Goal: Transaction & Acquisition: Purchase product/service

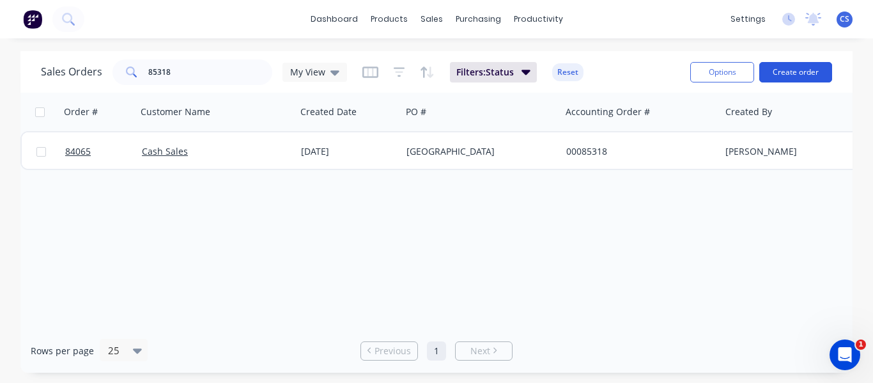
click at [778, 72] on button "Create order" at bounding box center [795, 72] width 73 height 20
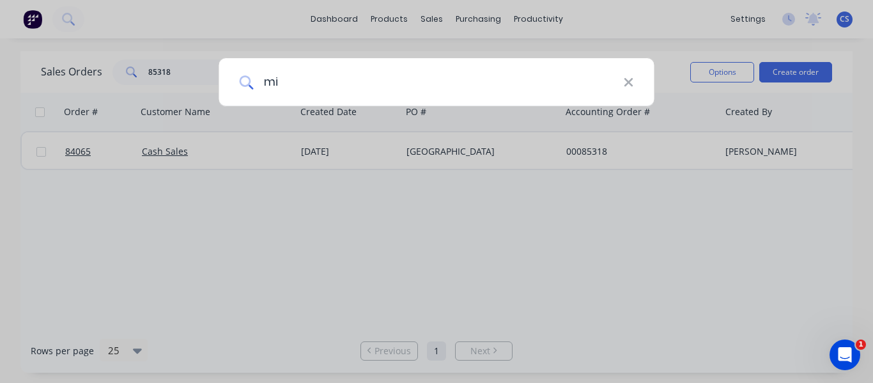
click at [474, 58] on input "mi" at bounding box center [438, 82] width 370 height 48
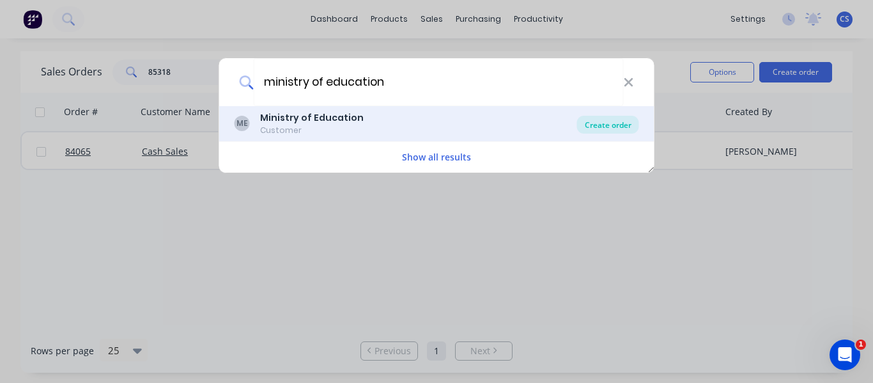
type input "ministry of education"
click at [609, 131] on div "Create order" at bounding box center [608, 125] width 62 height 18
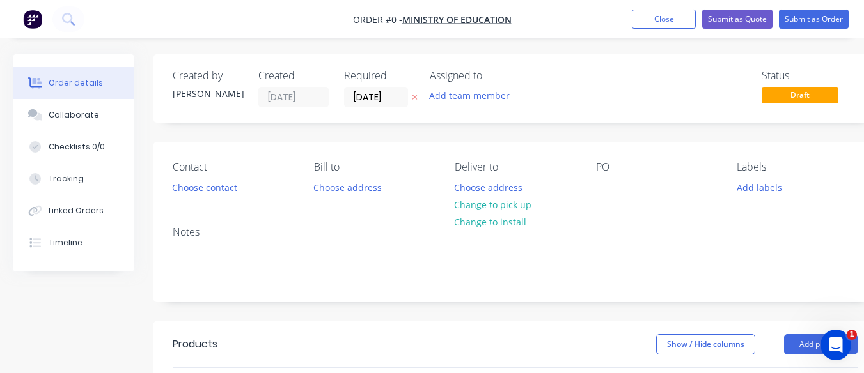
click at [415, 98] on icon at bounding box center [415, 97] width 6 height 8
click at [489, 187] on button "Choose address" at bounding box center [488, 186] width 82 height 17
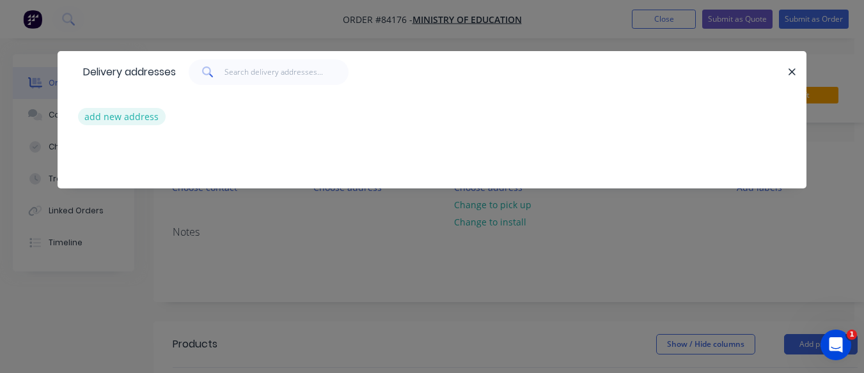
click at [106, 118] on button "add new address" at bounding box center [122, 116] width 88 height 17
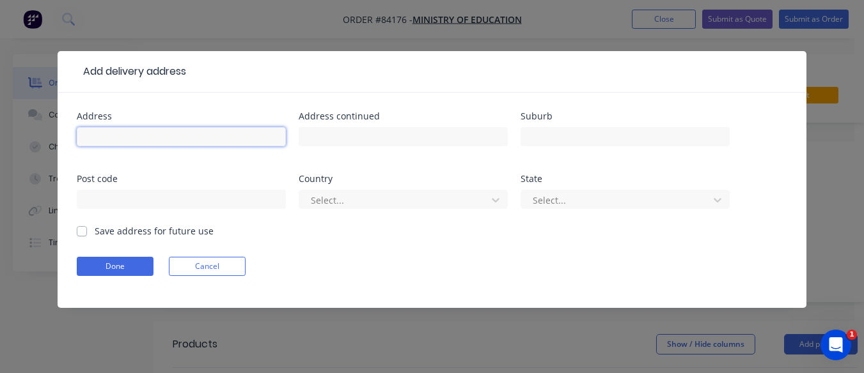
click at [106, 138] on input "text" at bounding box center [181, 136] width 209 height 19
paste input "Maungawhau ([GEOGRAPHIC_DATA]) office"
type input "Maungawhau ([GEOGRAPHIC_DATA]) office"
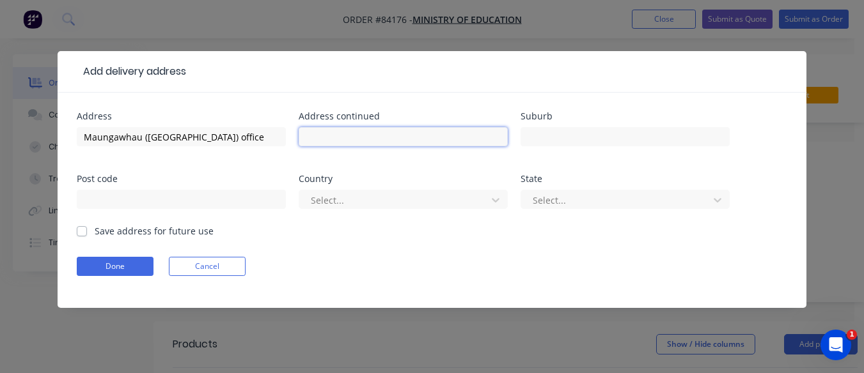
click at [360, 132] on input "text" at bounding box center [402, 136] width 209 height 19
paste input "[STREET_ADDRESS]"
type input "[STREET_ADDRESS]"
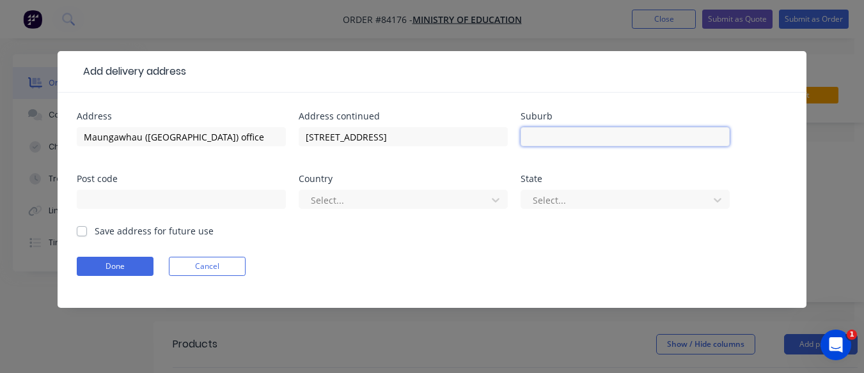
paste input "Mt Eden"
type input "[GEOGRAPHIC_DATA], [GEOGRAPHIC_DATA]"
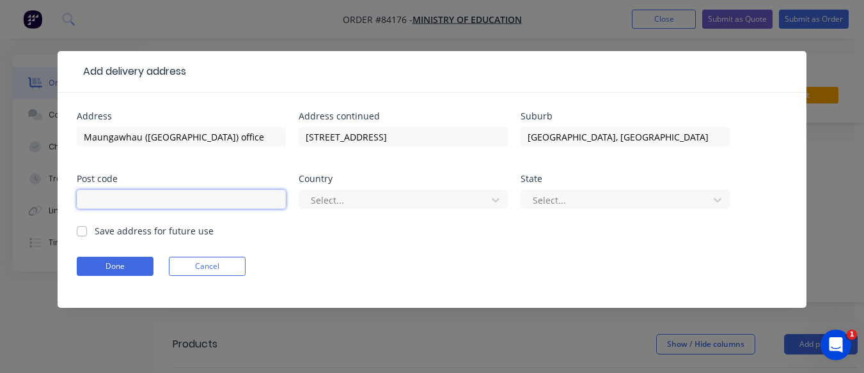
click at [122, 202] on input "text" at bounding box center [181, 199] width 209 height 19
type input "1024"
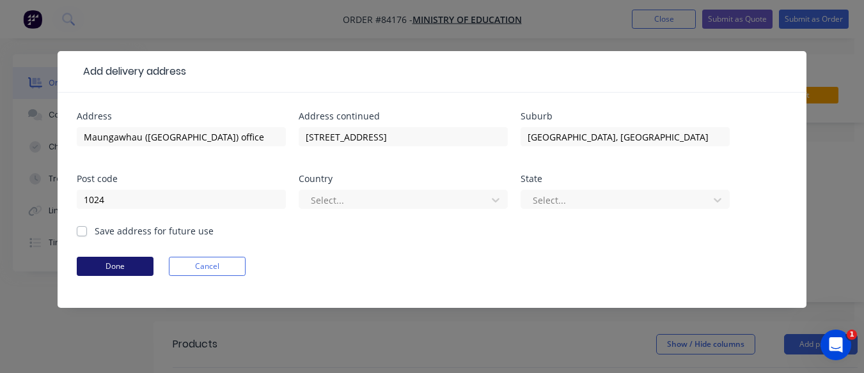
click at [115, 261] on button "Done" at bounding box center [115, 266] width 77 height 19
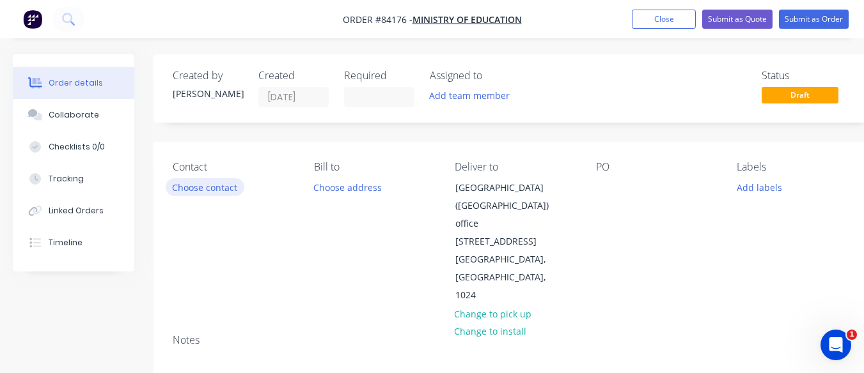
click at [222, 189] on button "Choose contact" at bounding box center [205, 186] width 79 height 17
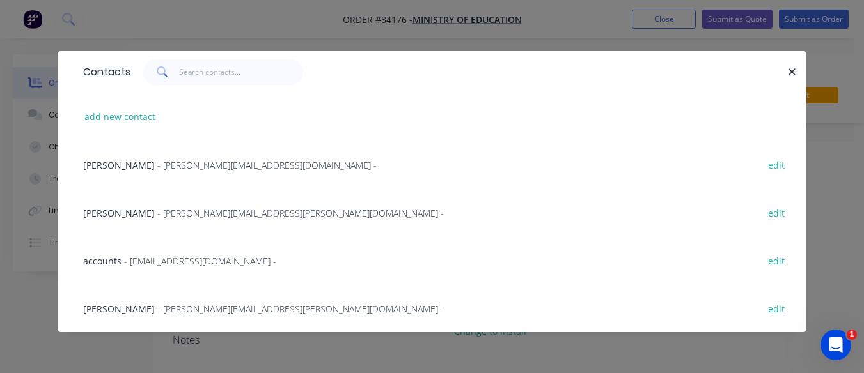
click at [238, 159] on span "- [PERSON_NAME][EMAIL_ADDRESS][DOMAIN_NAME] -" at bounding box center [266, 165] width 219 height 12
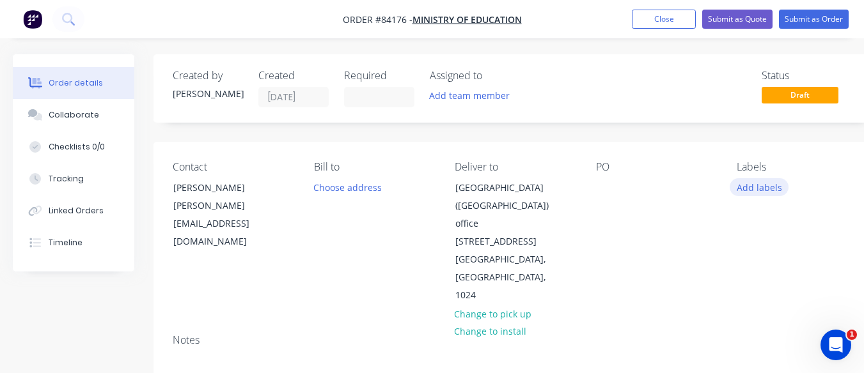
click at [766, 187] on button "Add labels" at bounding box center [758, 186] width 59 height 17
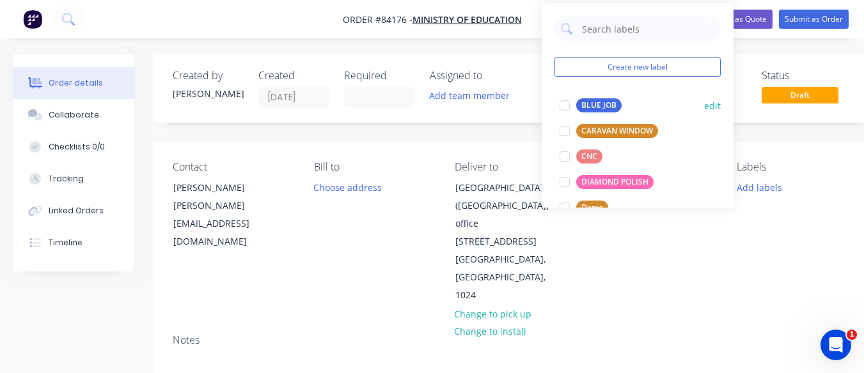
click at [589, 105] on div "BLUE JOB" at bounding box center [598, 105] width 45 height 14
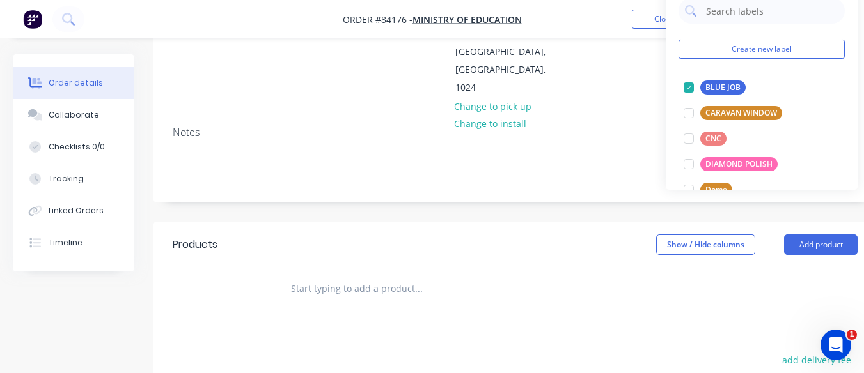
scroll to position [219, 0]
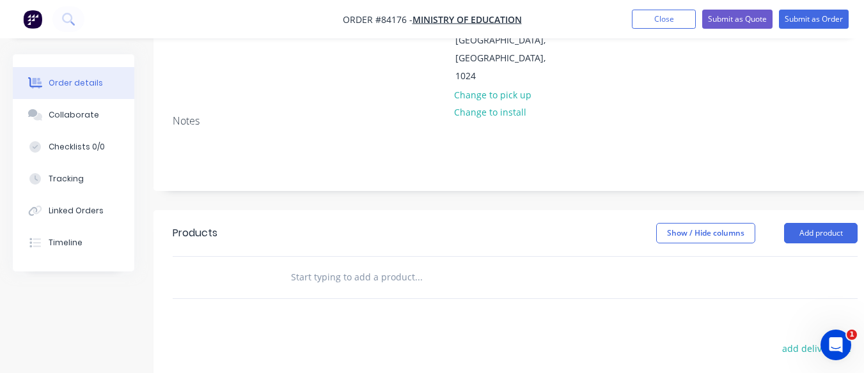
click at [345, 265] on input "text" at bounding box center [418, 278] width 256 height 26
type input "c"
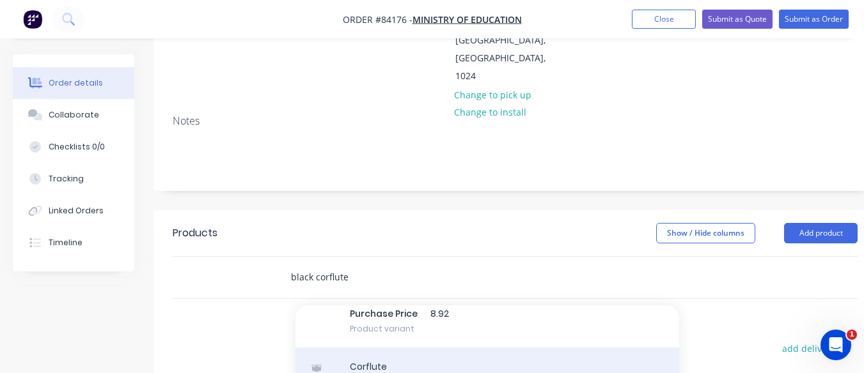
type input "black corflute"
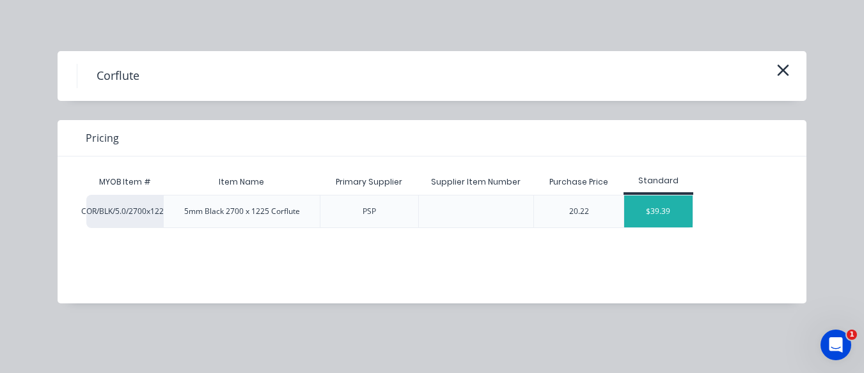
click at [649, 210] on div "$39.39" at bounding box center [658, 212] width 68 height 32
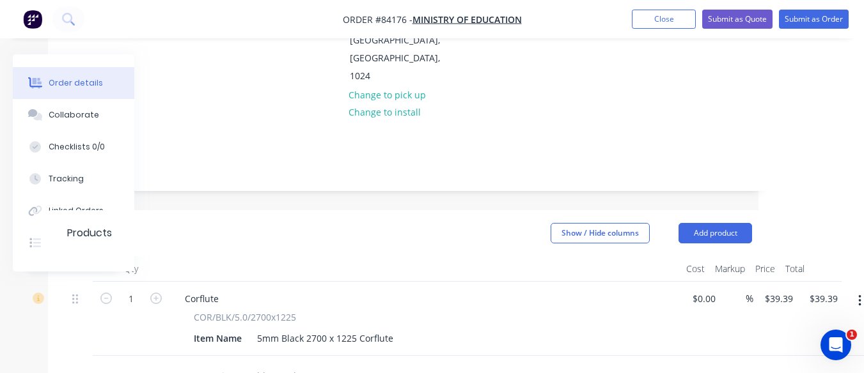
scroll to position [219, 116]
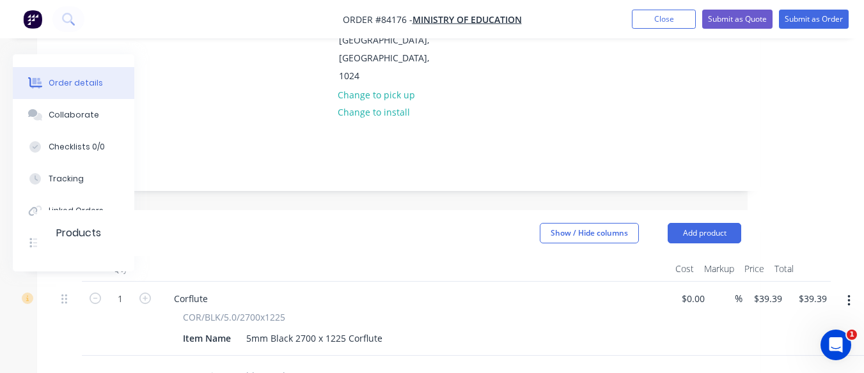
click at [853, 290] on button "button" at bounding box center [848, 301] width 30 height 23
click at [777, 351] on div "Duplicate" at bounding box center [803, 360] width 98 height 19
click at [126, 290] on input "1" at bounding box center [120, 299] width 33 height 19
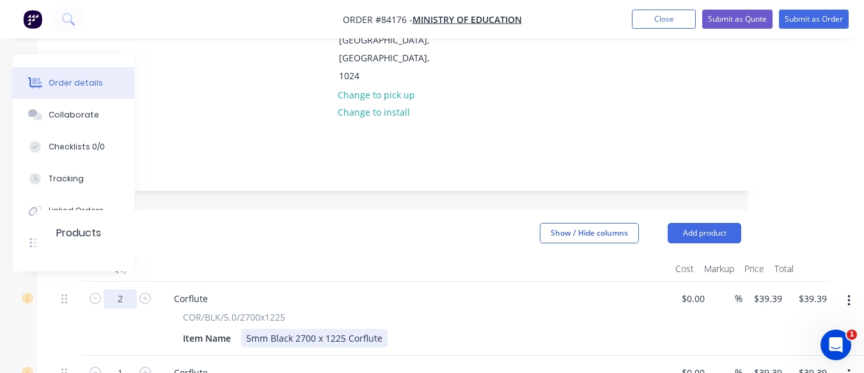
type input "2"
type input "$78.78"
click at [385, 329] on div "5mm Black 2700 x 1225 Corflute" at bounding box center [314, 338] width 146 height 19
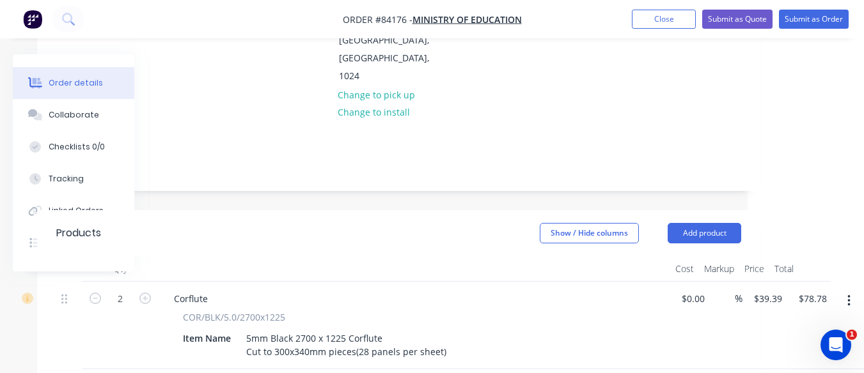
click at [286, 311] on div "COR/BLK/5.0/2700x1225" at bounding box center [414, 317] width 463 height 13
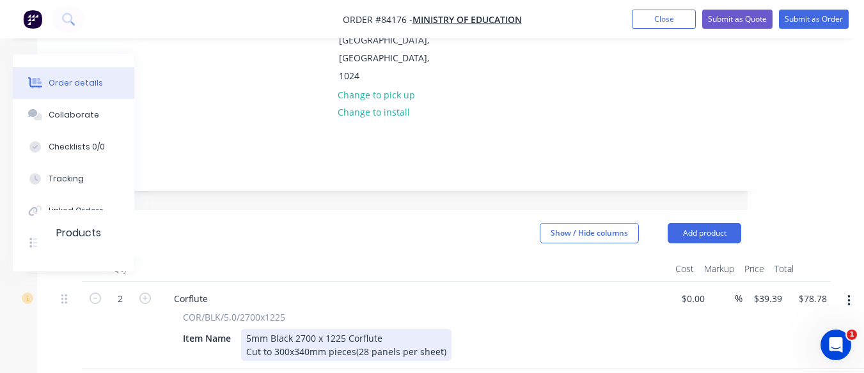
click at [339, 329] on div "5mm Black 2700 x 1225 Corflute Cut to 300x340mm pieces(28 panels per sheet)" at bounding box center [346, 345] width 210 height 32
click at [356, 329] on div "5mm Black 2700 x 1225 Corflute Cut to 300x340mm pieces(28 panels per sheet)" at bounding box center [346, 345] width 210 height 32
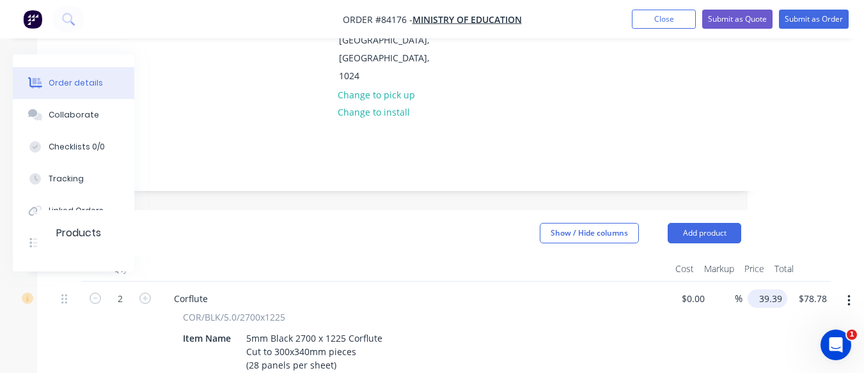
click at [769, 290] on input "39.39" at bounding box center [769, 299] width 35 height 19
type input "$64.39"
type input "$128.78"
click at [295, 311] on div "COR/BLK/5.0/2700x1225" at bounding box center [414, 317] width 463 height 13
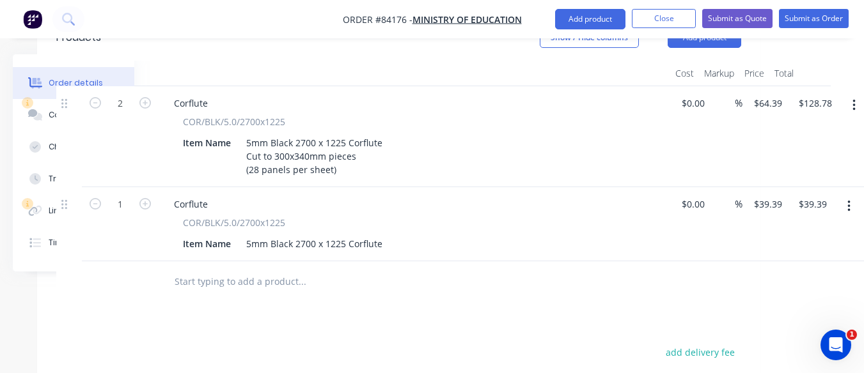
scroll to position [417, 116]
click at [428, 263] on div "Products Show / Hide columns Add product Qty Cost Markup Price Total 2 Corflute…" at bounding box center [398, 310] width 723 height 595
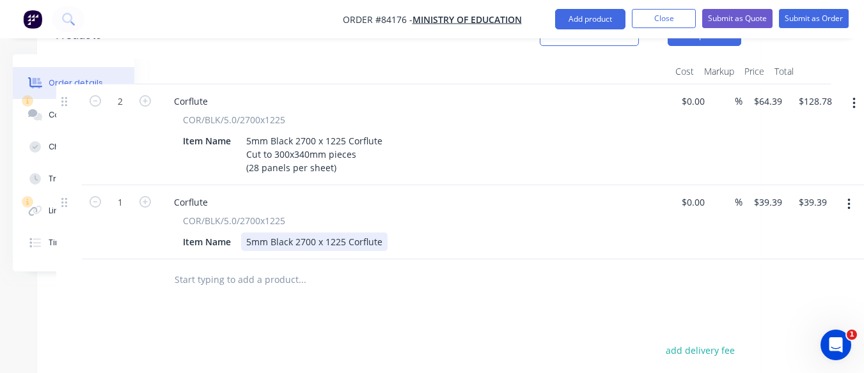
click at [383, 233] on div "5mm Black 2700 x 1225 Corflute" at bounding box center [314, 242] width 146 height 19
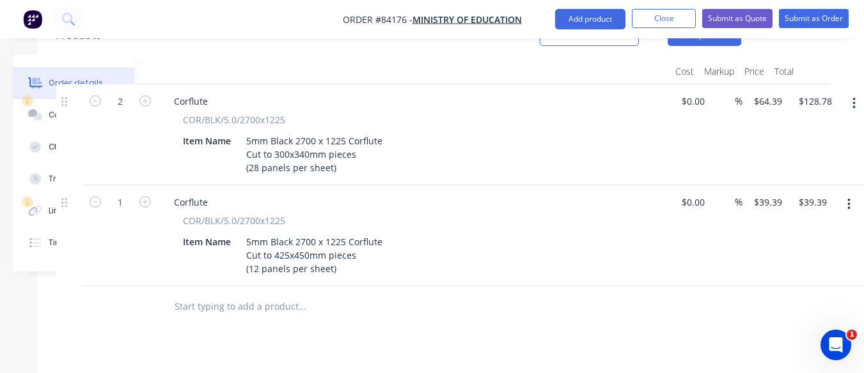
click at [627, 286] on div "Products Show / Hide columns Add product Qty Cost Markup Price Total 2 Corflute…" at bounding box center [398, 324] width 723 height 622
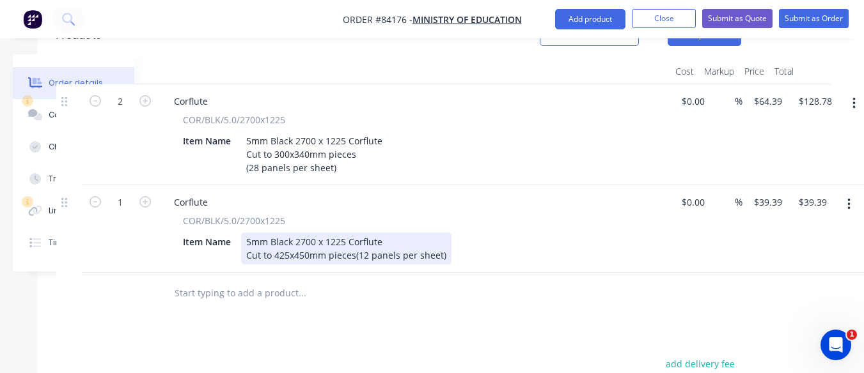
click at [354, 233] on div "5mm Black 2700 x 1225 Corflute Cut to 425x450mm pieces(12 panels per sheet)" at bounding box center [346, 249] width 210 height 32
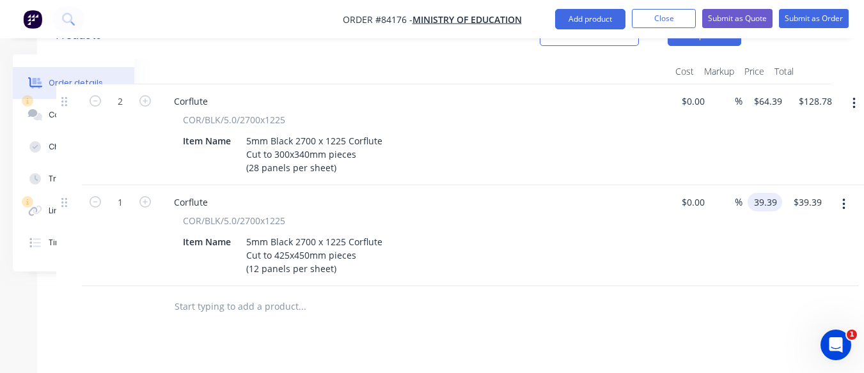
click at [770, 193] on input "39.39" at bounding box center [766, 202] width 29 height 19
type input "$51.89"
click at [488, 294] on div at bounding box center [355, 307] width 383 height 26
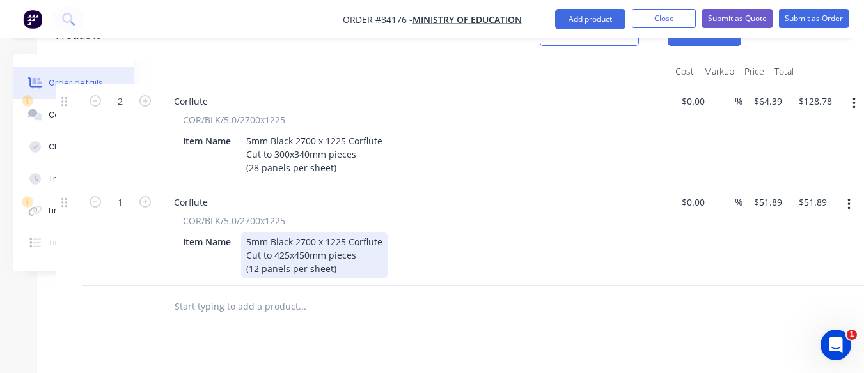
click at [337, 233] on div "5mm Black 2700 x 1225 Corflute Cut to 425x450mm pieces (12 panels per sheet)" at bounding box center [314, 255] width 146 height 45
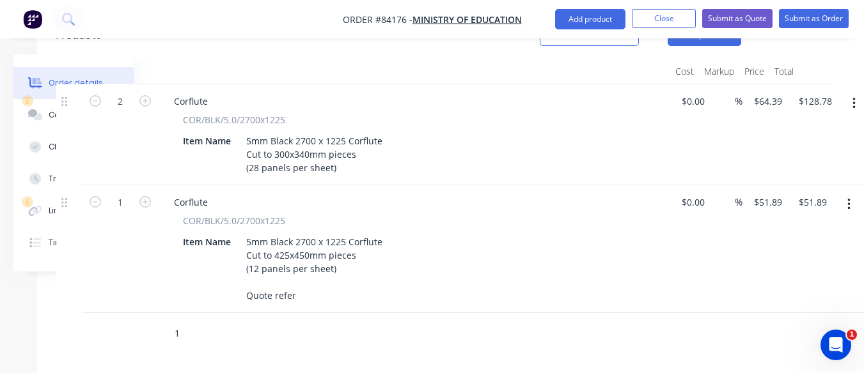
click at [380, 321] on input "1" at bounding box center [302, 334] width 256 height 26
type input "1"
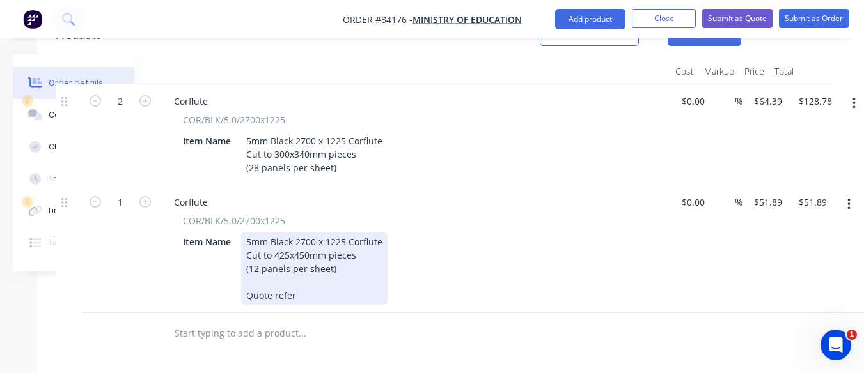
click at [320, 238] on div "5mm Black 2700 x 1225 Corflute Cut to 425x450mm pieces (12 panels per sheet) Qu…" at bounding box center [314, 269] width 146 height 72
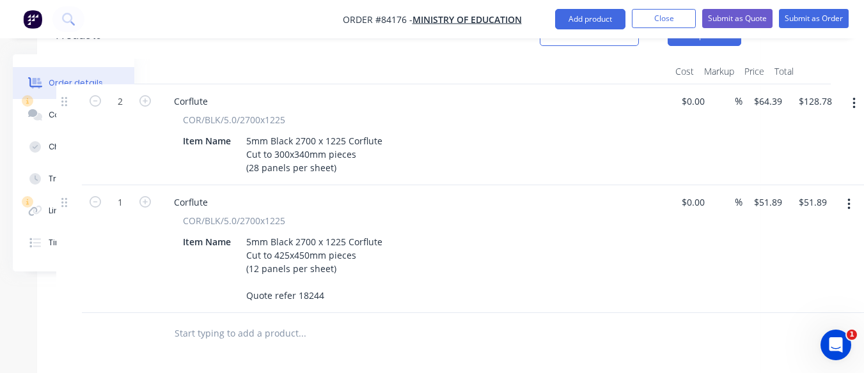
click at [307, 313] on div "Products Show / Hide columns Add product Qty Cost Markup Price Total 2 Corflute…" at bounding box center [398, 337] width 723 height 649
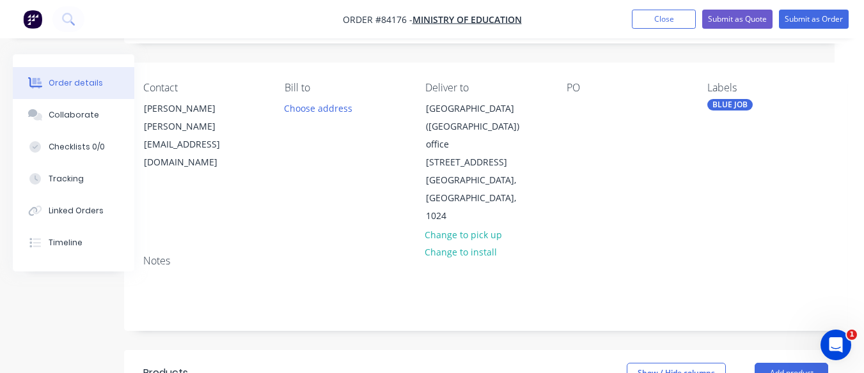
scroll to position [79, 0]
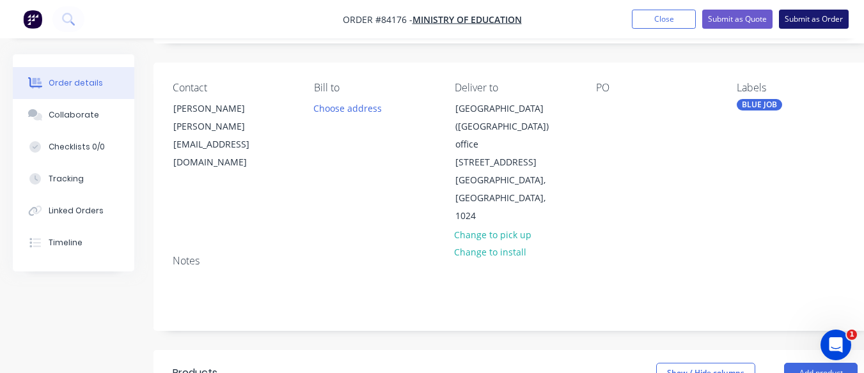
click at [813, 22] on button "Submit as Order" at bounding box center [813, 19] width 70 height 19
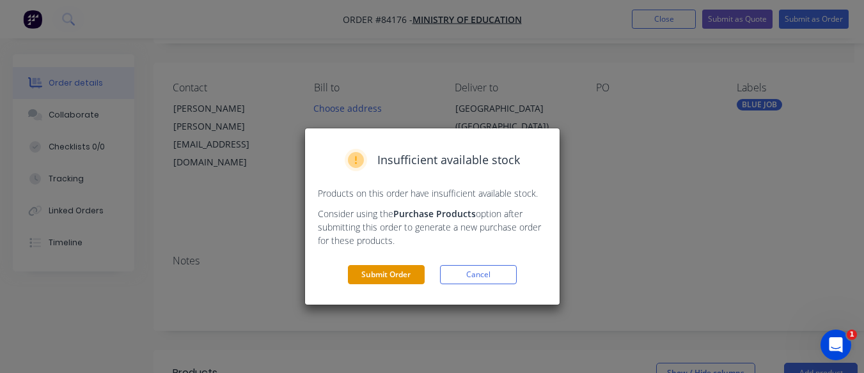
click at [393, 279] on button "Submit Order" at bounding box center [386, 274] width 77 height 19
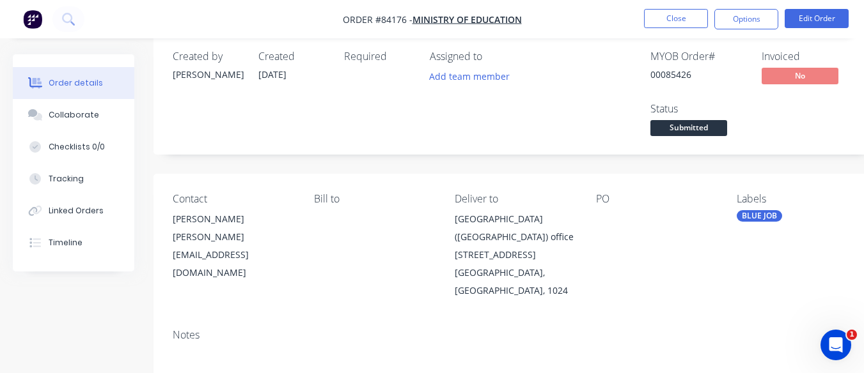
scroll to position [0, 0]
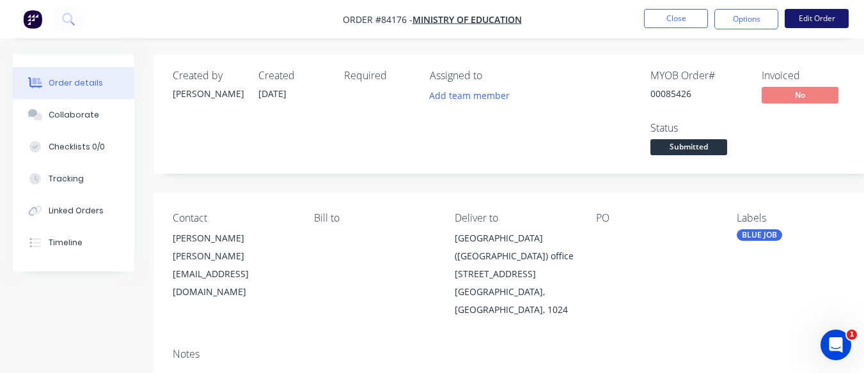
click at [808, 25] on button "Edit Order" at bounding box center [816, 18] width 64 height 19
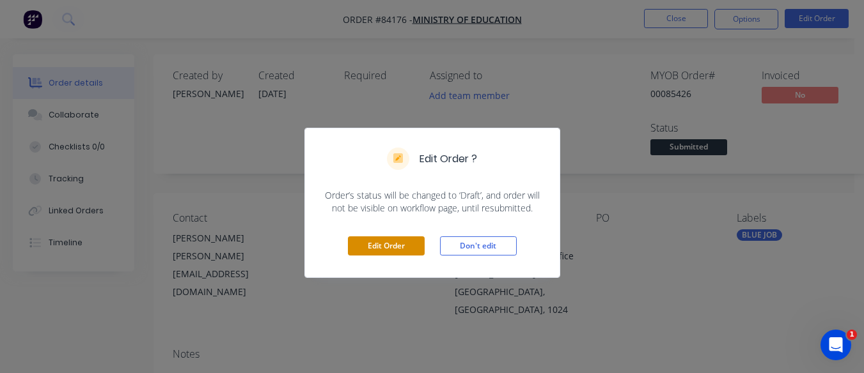
click at [387, 241] on button "Edit Order" at bounding box center [386, 245] width 77 height 19
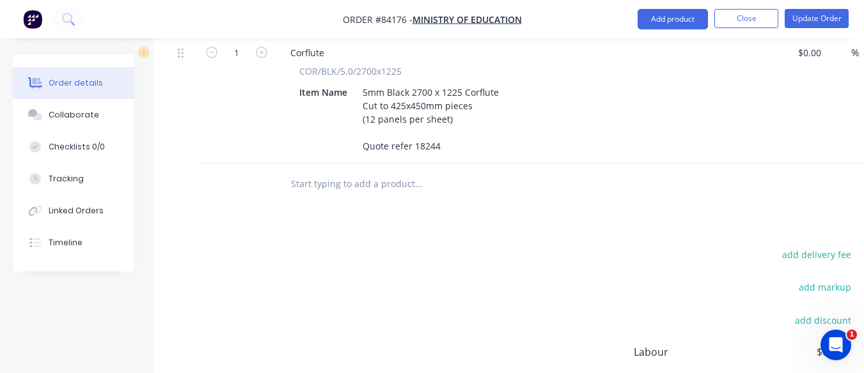
scroll to position [616, 0]
click at [828, 248] on button "add delivery fee" at bounding box center [816, 256] width 82 height 17
type input "15"
click at [828, 248] on input "15" at bounding box center [807, 257] width 58 height 19
click at [611, 253] on div "Delivery fee Delivery fee Delivery fee name (Optional) 15 15 $0 add markup add …" at bounding box center [515, 370] width 685 height 244
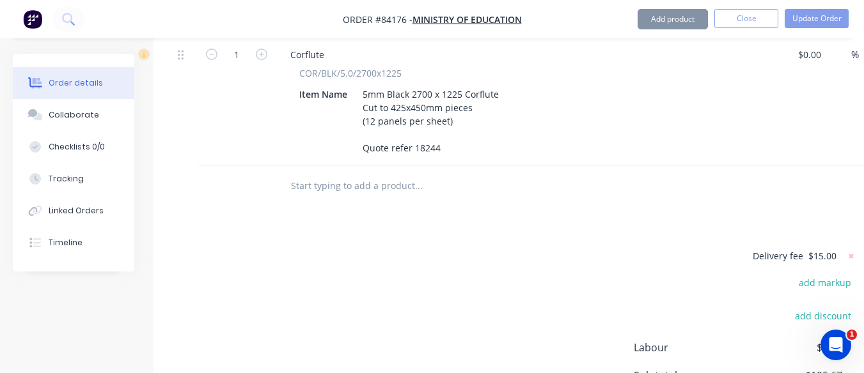
scroll to position [289, 0]
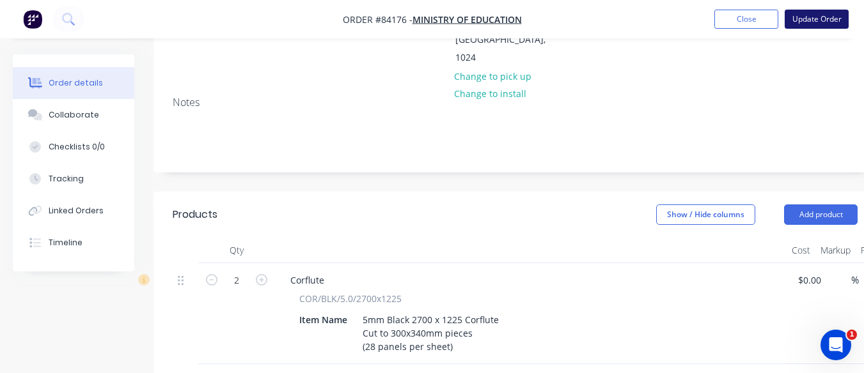
click at [825, 18] on button "Update Order" at bounding box center [816, 19] width 64 height 19
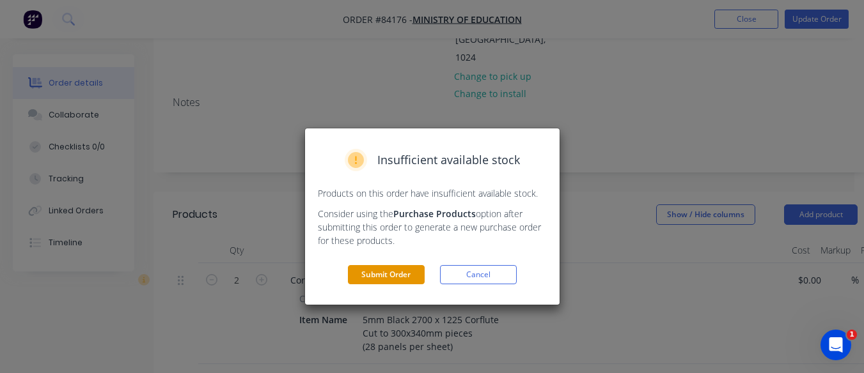
click at [403, 269] on button "Submit Order" at bounding box center [386, 274] width 77 height 19
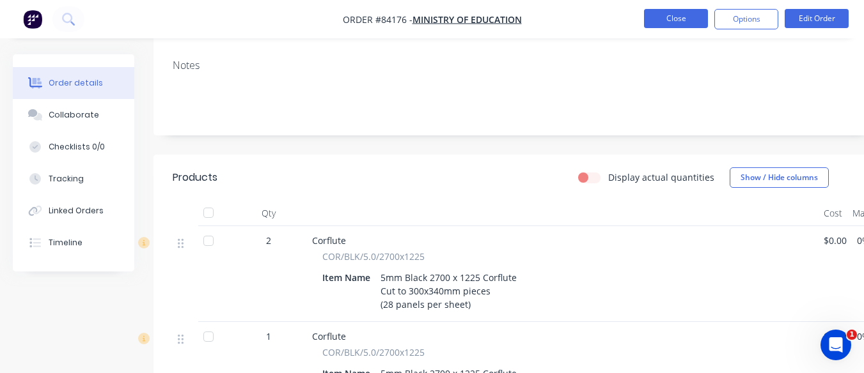
click at [679, 24] on button "Close" at bounding box center [676, 18] width 64 height 19
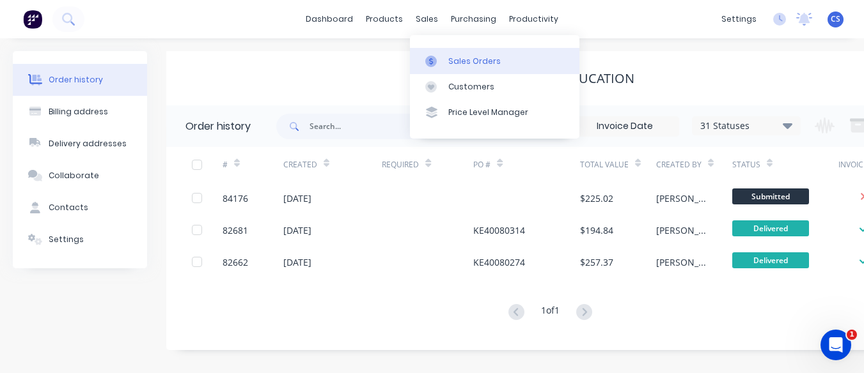
click at [450, 58] on div "Sales Orders" at bounding box center [474, 62] width 52 height 12
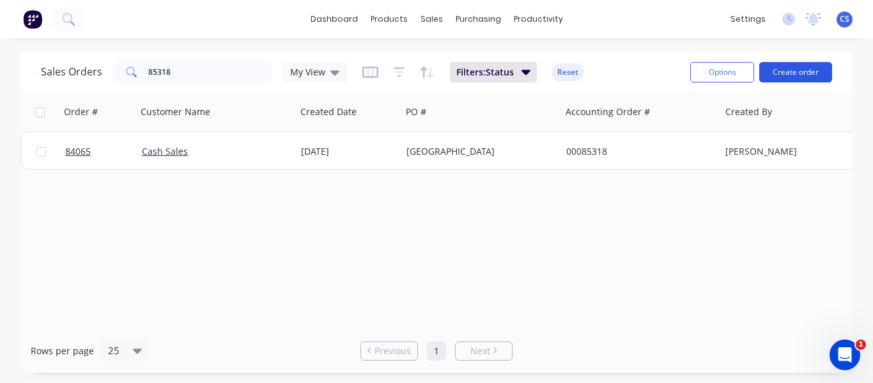
click at [783, 67] on button "Create order" at bounding box center [795, 72] width 73 height 20
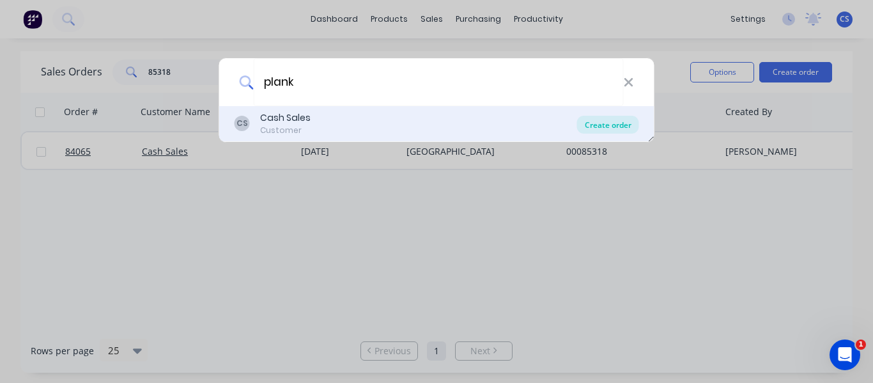
type input "plank"
click at [617, 125] on div "Create order" at bounding box center [608, 125] width 62 height 18
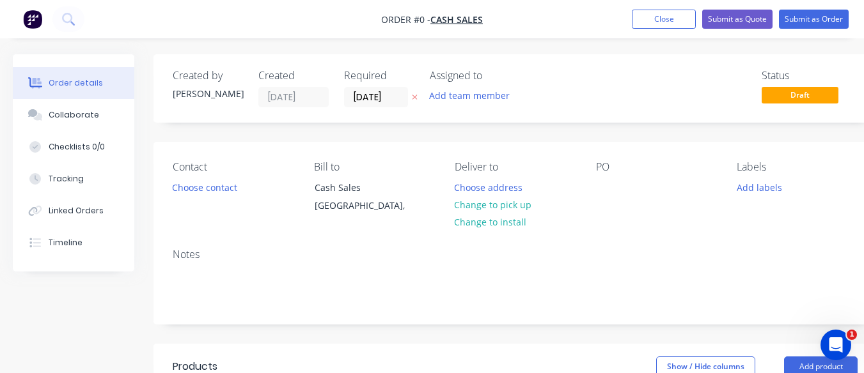
click at [415, 98] on icon at bounding box center [415, 97] width 6 height 8
click at [215, 195] on button "Choose contact" at bounding box center [205, 186] width 79 height 17
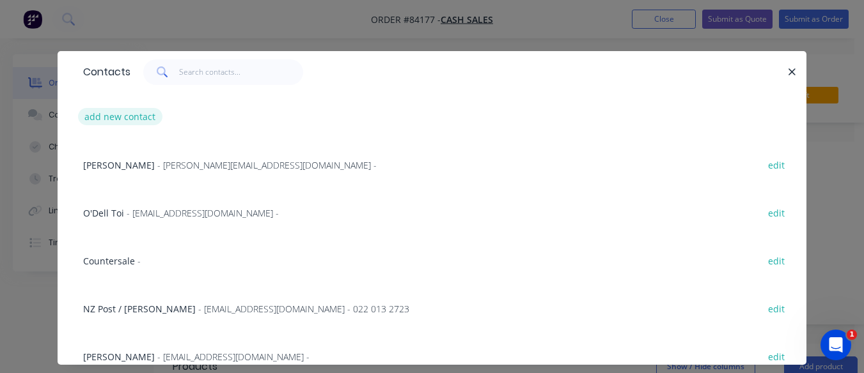
click at [124, 121] on button "add new contact" at bounding box center [120, 116] width 84 height 17
select select "NZ"
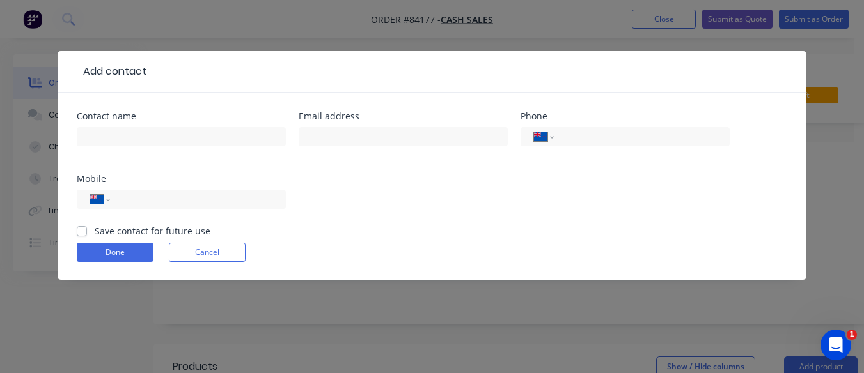
click at [124, 121] on div "Contact name" at bounding box center [181, 116] width 209 height 9
click at [123, 123] on div "Contact name" at bounding box center [181, 137] width 209 height 50
click at [121, 128] on input "text" at bounding box center [181, 136] width 209 height 19
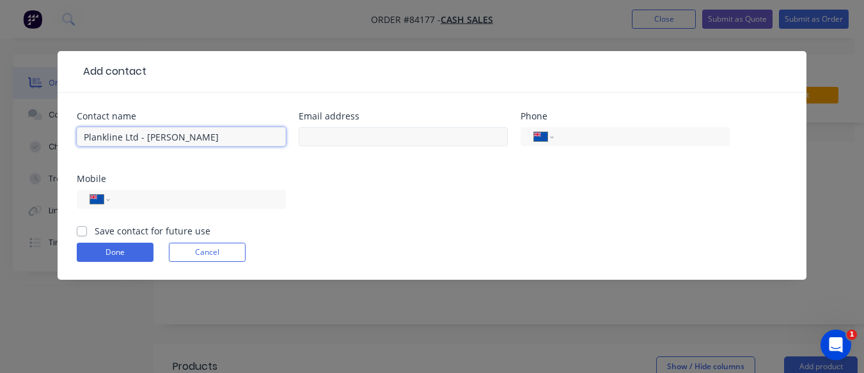
type input "Plankline Ltd - [PERSON_NAME]"
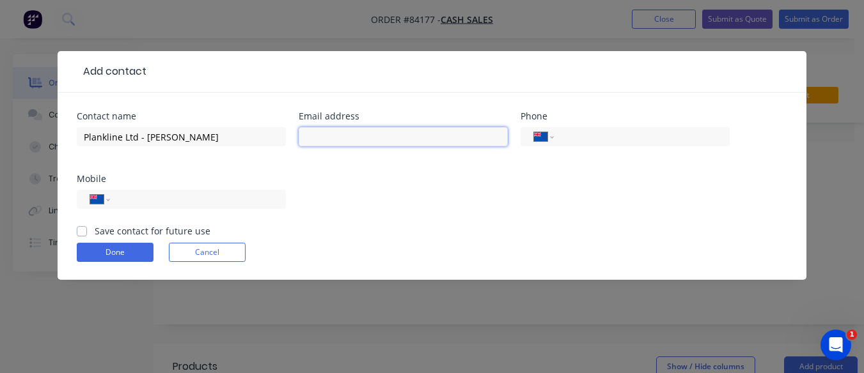
click at [325, 134] on input "text" at bounding box center [402, 136] width 209 height 19
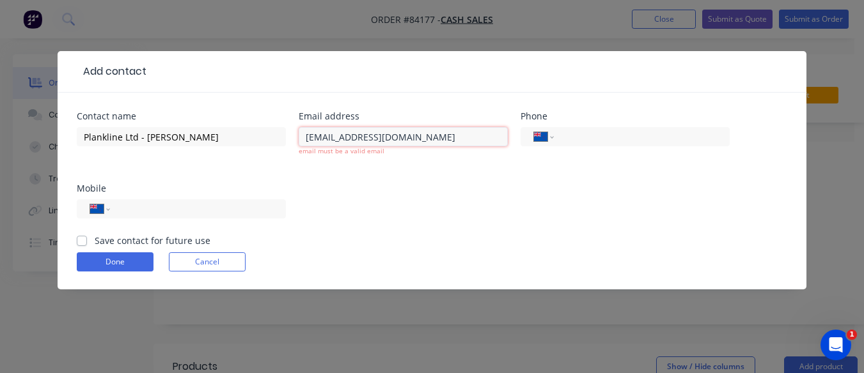
type input "[EMAIL_ADDRESS][DOMAIN_NAME]"
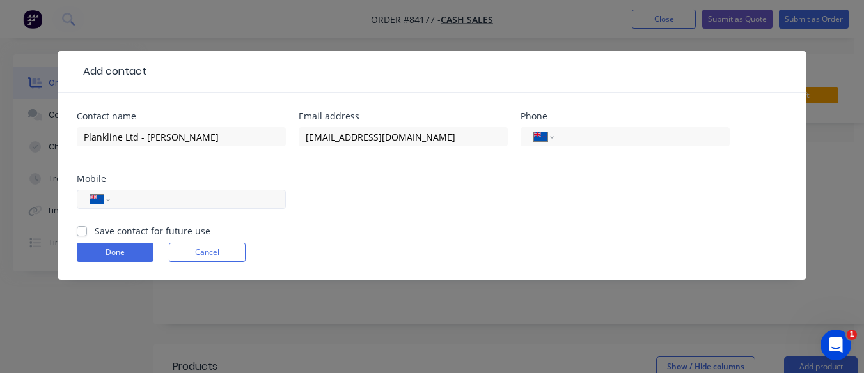
click at [137, 198] on input "tel" at bounding box center [195, 199] width 153 height 15
type input "021 206 5212"
click at [609, 136] on input "tel" at bounding box center [638, 137] width 153 height 15
type input "09 272 9990"
click at [95, 231] on label "Save contact for future use" at bounding box center [153, 230] width 116 height 13
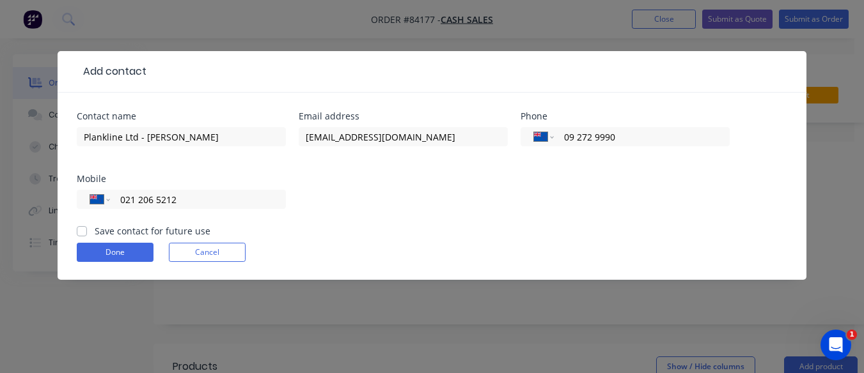
click at [82, 231] on input "Save contact for future use" at bounding box center [82, 230] width 10 height 12
checkbox input "true"
click at [109, 250] on button "Done" at bounding box center [115, 252] width 77 height 19
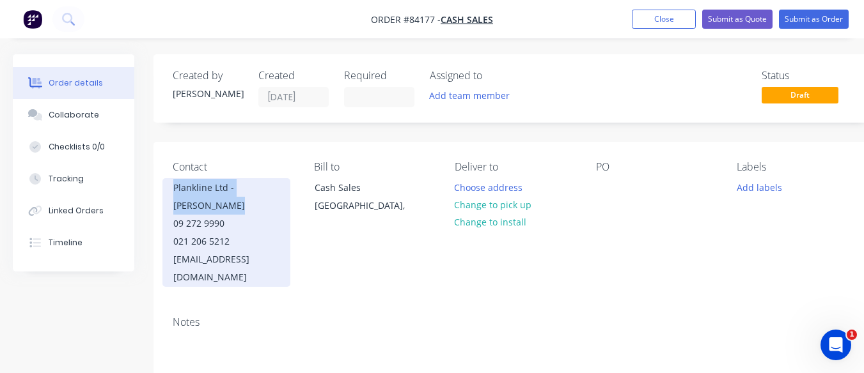
drag, startPoint x: 204, startPoint y: 207, endPoint x: 173, endPoint y: 192, distance: 34.0
click at [173, 192] on div "Plankline Ltd - [PERSON_NAME]" at bounding box center [226, 197] width 106 height 36
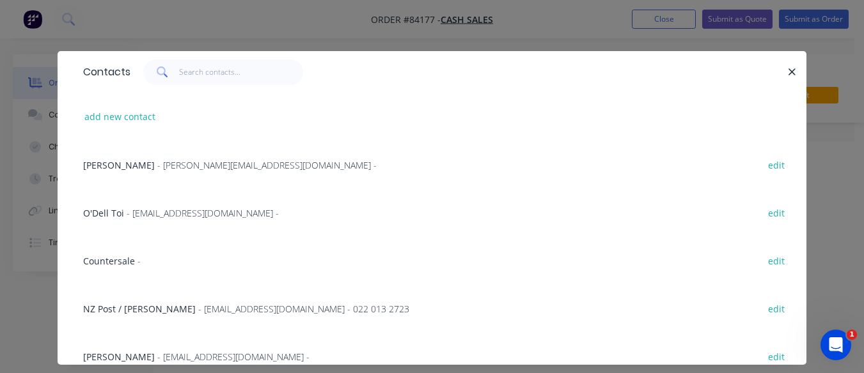
copy div "Plankline Ltd - [PERSON_NAME]"
click at [787, 67] on icon "button" at bounding box center [791, 72] width 8 height 12
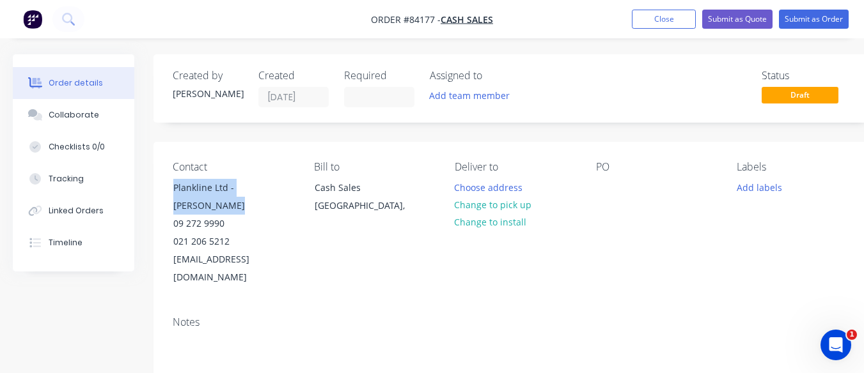
copy div "Plankline Ltd - [PERSON_NAME]"
click at [599, 181] on div at bounding box center [606, 187] width 20 height 19
paste div
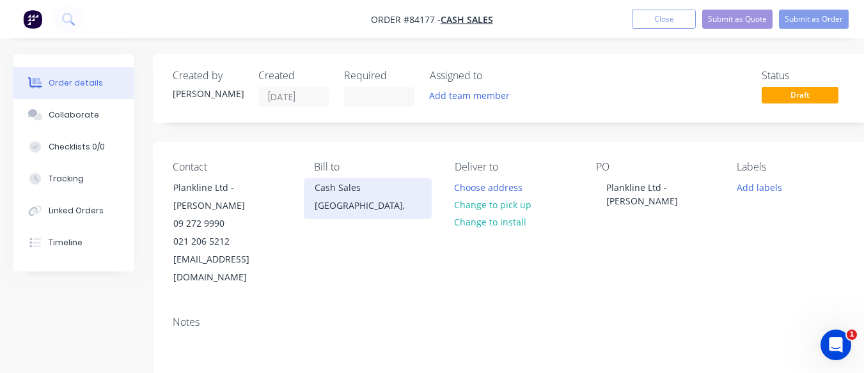
click at [329, 195] on div "Cash Sales" at bounding box center [367, 188] width 106 height 18
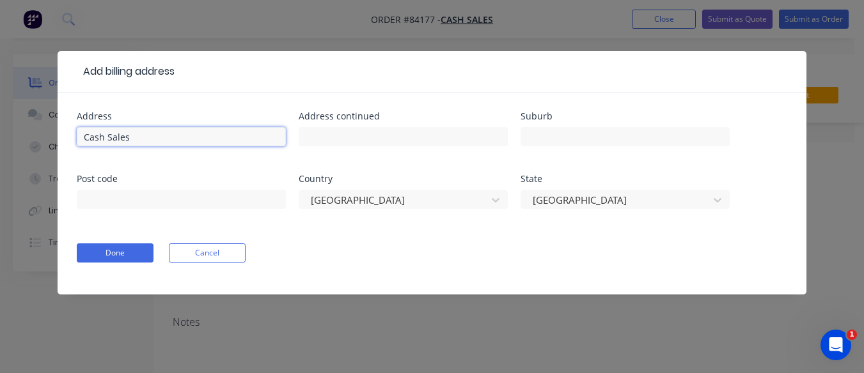
drag, startPoint x: 165, startPoint y: 138, endPoint x: 53, endPoint y: 140, distance: 111.9
click at [53, 140] on div "Add billing address Address Cash Sales Address continued Suburb Post code Count…" at bounding box center [432, 186] width 864 height 373
type input "Plankline Ltd"
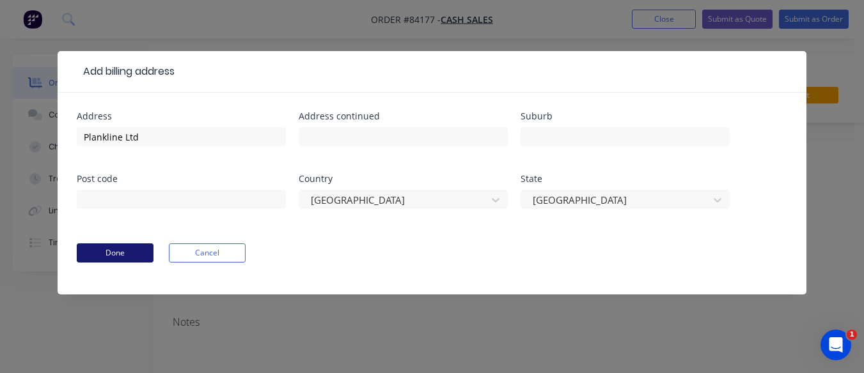
click at [105, 249] on button "Done" at bounding box center [115, 253] width 77 height 19
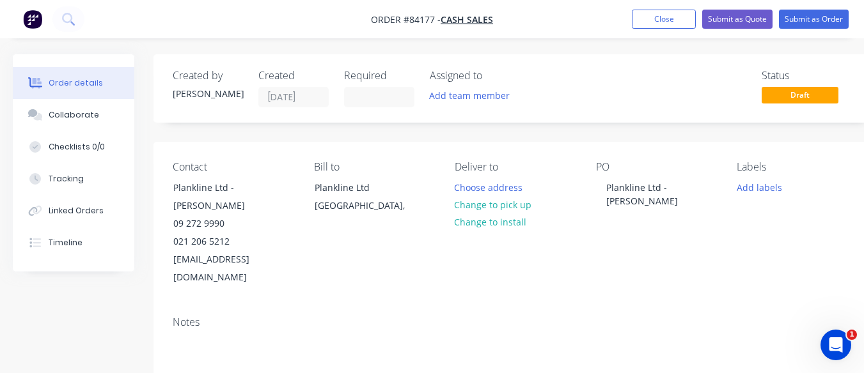
scroll to position [327, 0]
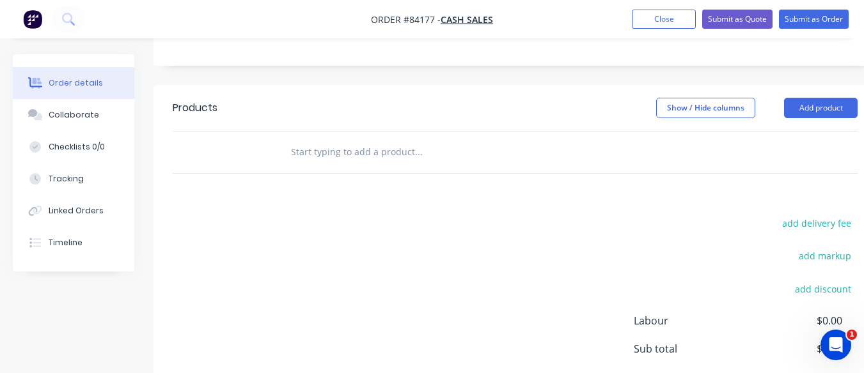
click at [411, 139] on input "text" at bounding box center [418, 152] width 256 height 26
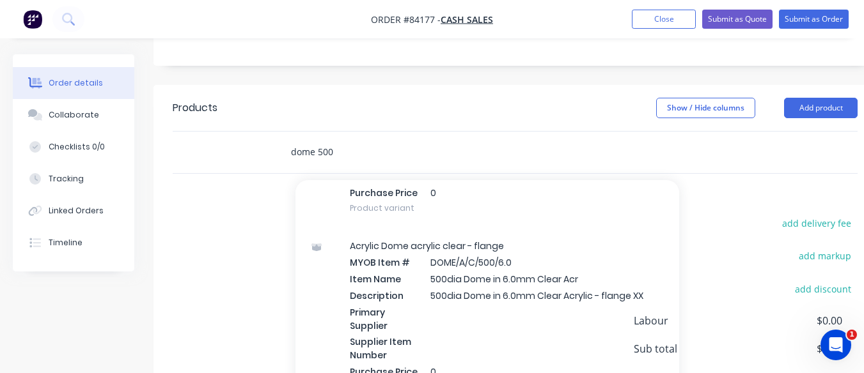
scroll to position [964, 0]
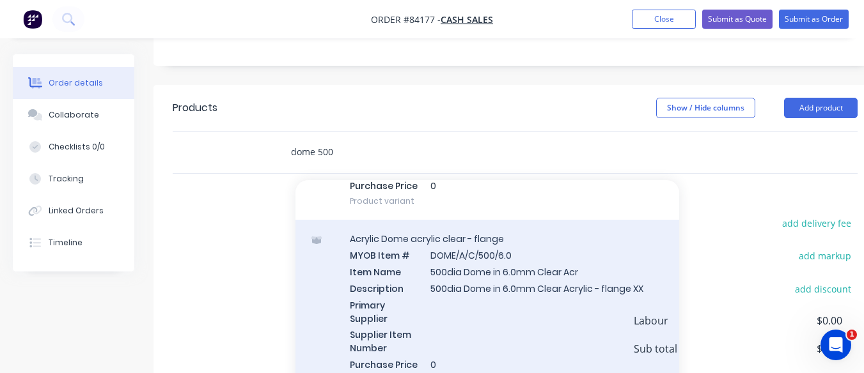
type input "dome 500"
click at [523, 274] on div "Acrylic Dome acrylic clear - flange MYOB Item # DOME/A/C/500/6.0 Item Name 500d…" at bounding box center [486, 310] width 383 height 180
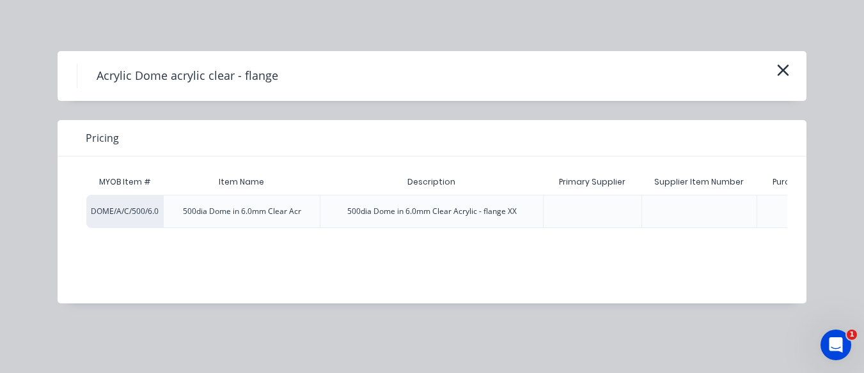
scroll to position [0, 133]
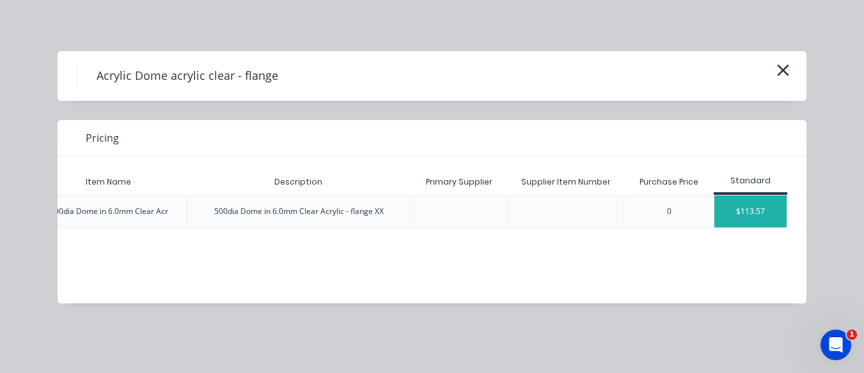
click at [755, 219] on div "$113.57" at bounding box center [750, 212] width 72 height 32
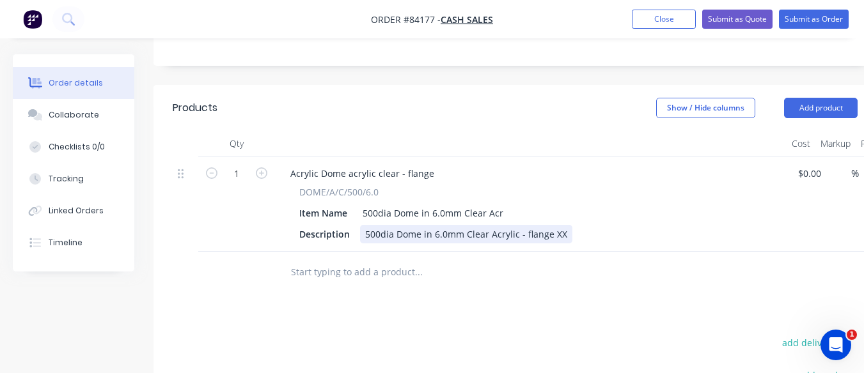
click at [562, 225] on div "500dia Dome in 6.0mm Clear Acrylic - flange XX" at bounding box center [466, 234] width 212 height 19
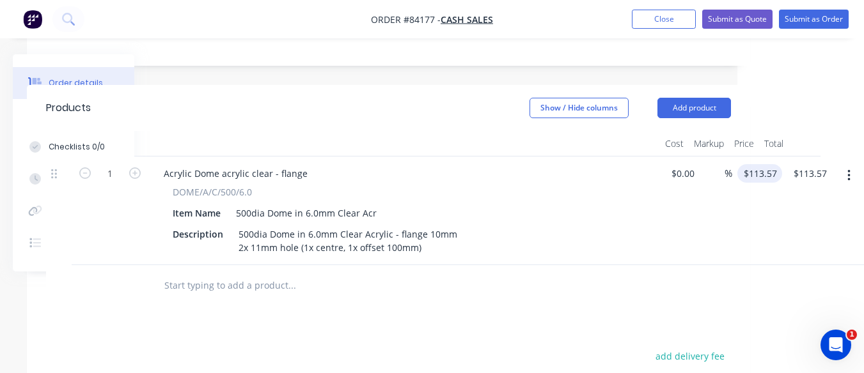
scroll to position [327, 121]
click at [761, 164] on input "113.57" at bounding box center [764, 173] width 35 height 19
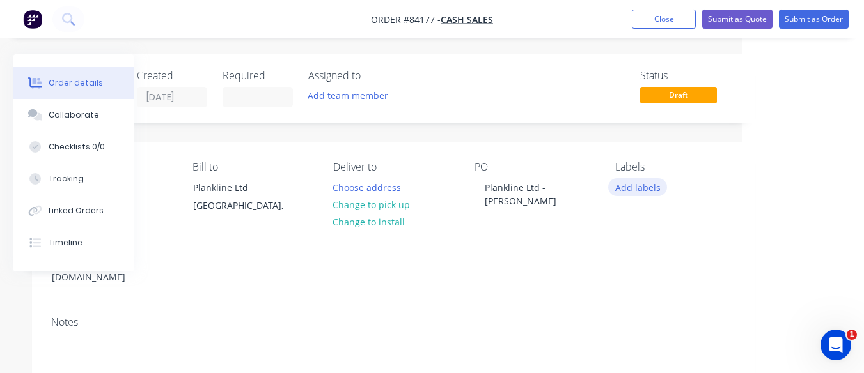
type input "$113.57"
click at [632, 189] on button "Add labels" at bounding box center [637, 186] width 59 height 17
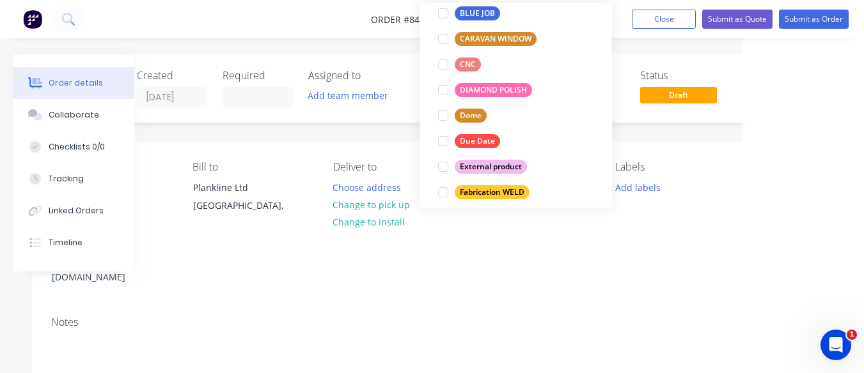
scroll to position [100, 0]
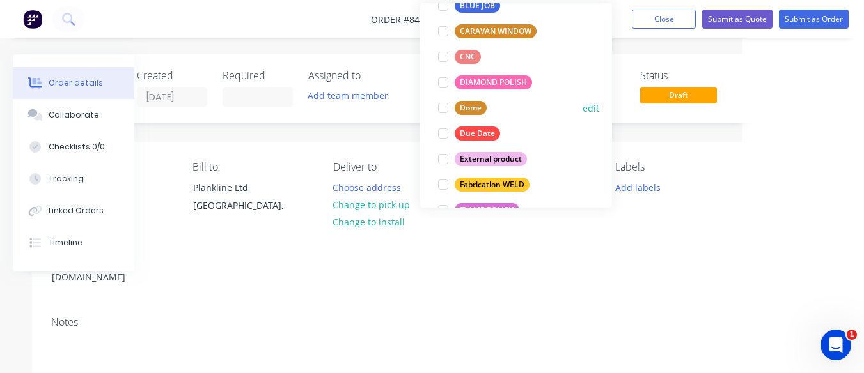
click at [483, 110] on div "Dome" at bounding box center [470, 108] width 32 height 14
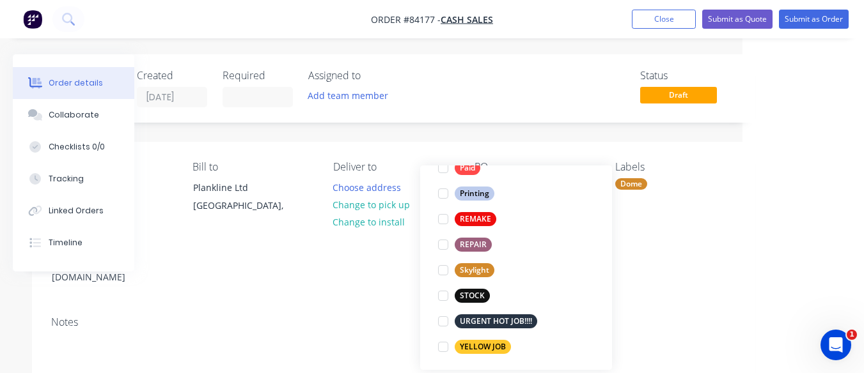
scroll to position [486, 0]
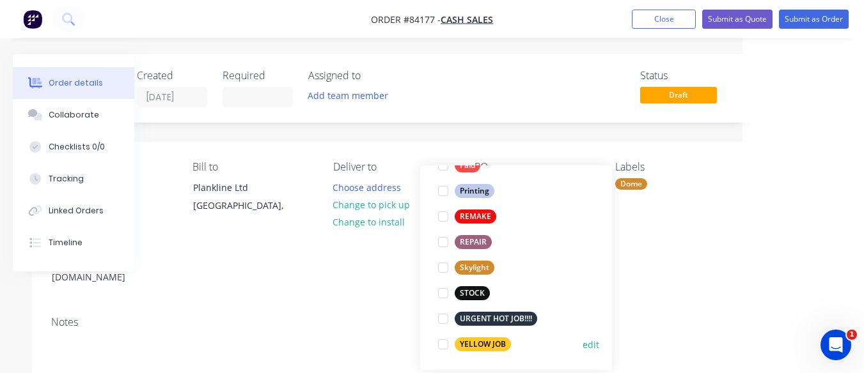
click at [542, 346] on div "YELLOW JOB edit" at bounding box center [516, 345] width 166 height 26
click at [444, 341] on div at bounding box center [443, 345] width 26 height 26
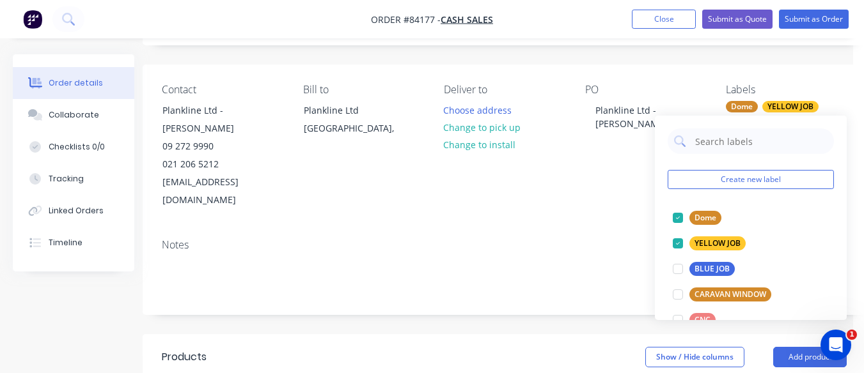
scroll to position [77, 3]
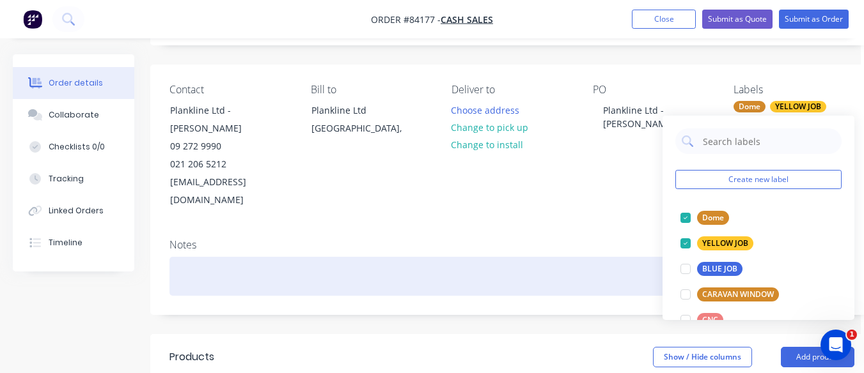
click at [296, 257] on div at bounding box center [511, 276] width 685 height 39
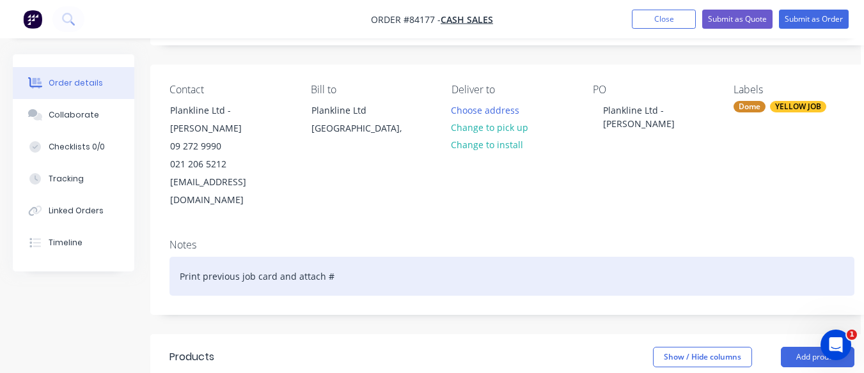
click at [339, 257] on div "Print previous job card and attach #" at bounding box center [511, 276] width 685 height 39
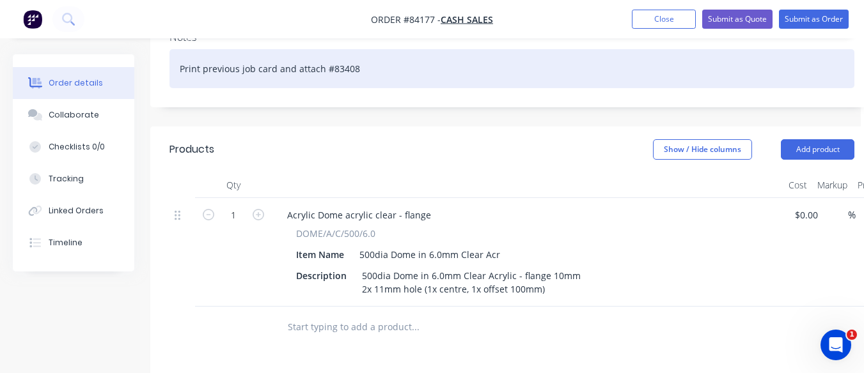
scroll to position [297, 3]
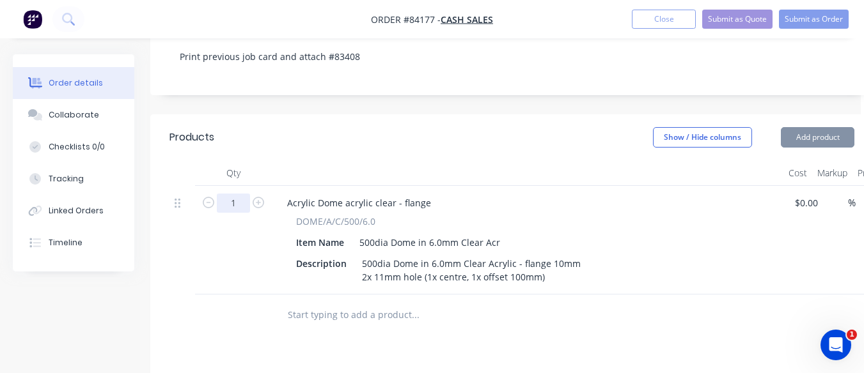
click at [231, 194] on input "1" at bounding box center [233, 203] width 33 height 19
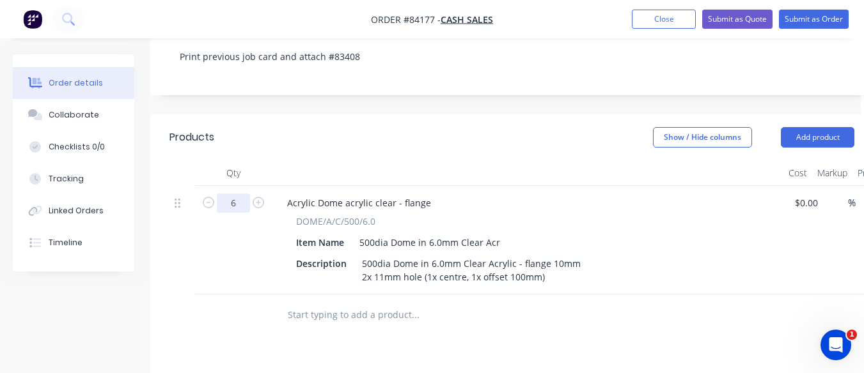
type input "6"
type input "$681.42"
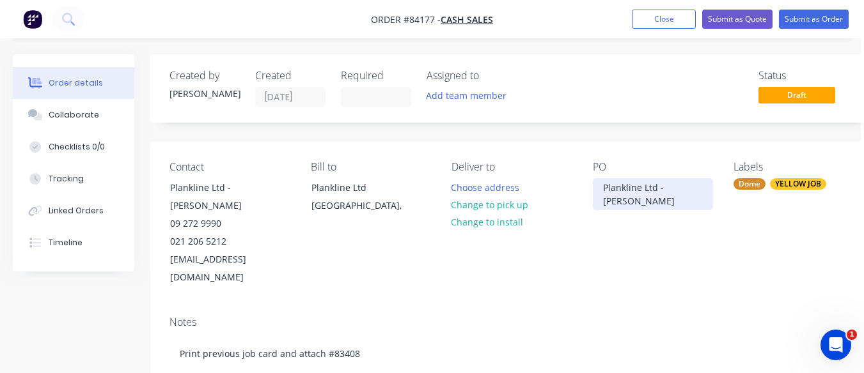
click at [631, 203] on div "Plankline Ltd - [PERSON_NAME]" at bounding box center [653, 194] width 121 height 32
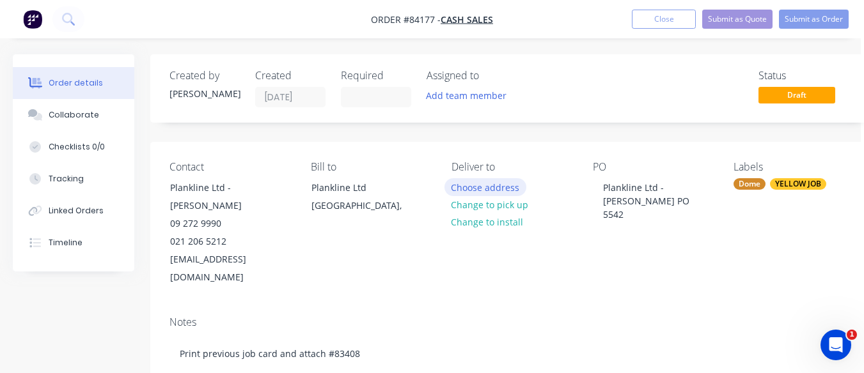
click at [481, 190] on button "Choose address" at bounding box center [485, 186] width 82 height 17
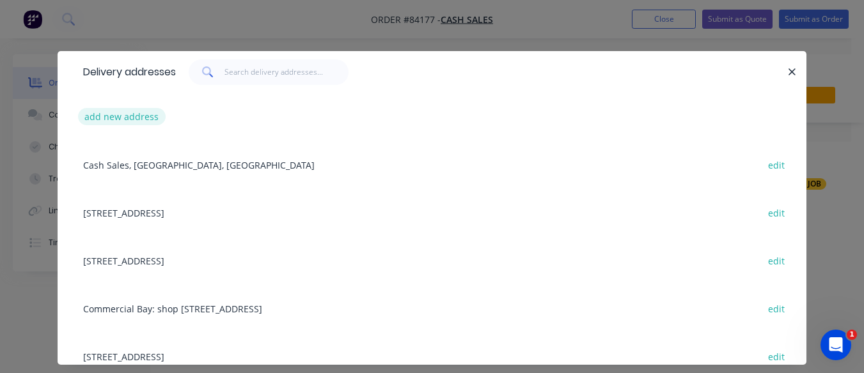
click at [140, 117] on button "add new address" at bounding box center [122, 116] width 88 height 17
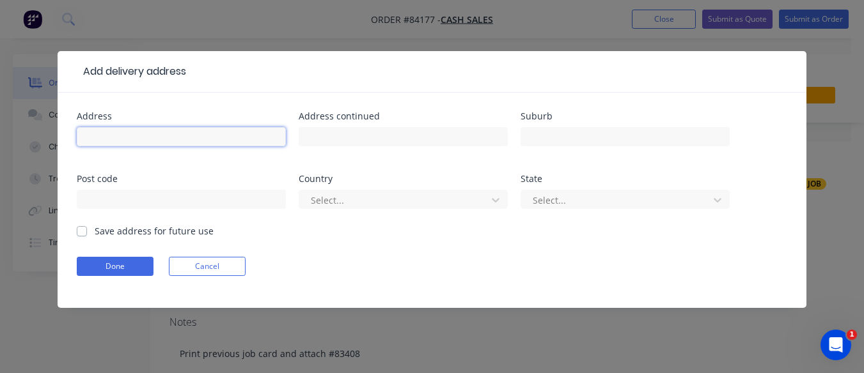
click at [127, 136] on input "text" at bounding box center [181, 136] width 209 height 19
type input "[STREET_ADDRESS]"
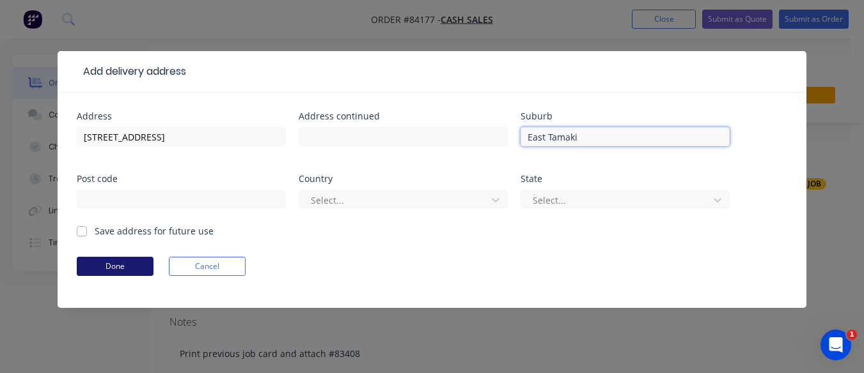
type input "East Tamaki"
click at [102, 261] on button "Done" at bounding box center [115, 266] width 77 height 19
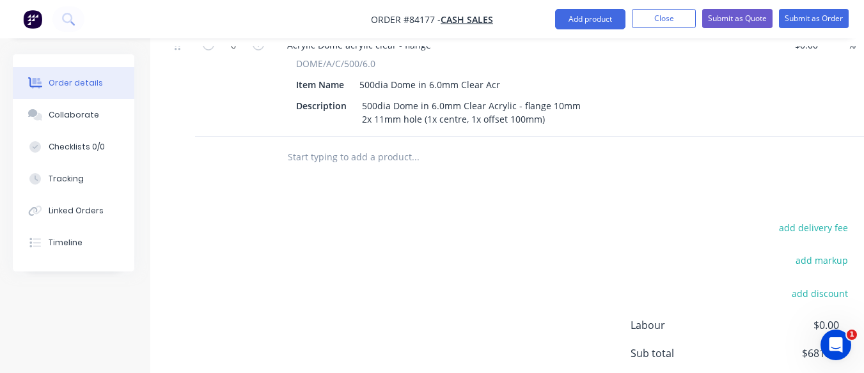
scroll to position [456, 3]
click at [818, 218] on button "add delivery fee" at bounding box center [812, 226] width 82 height 17
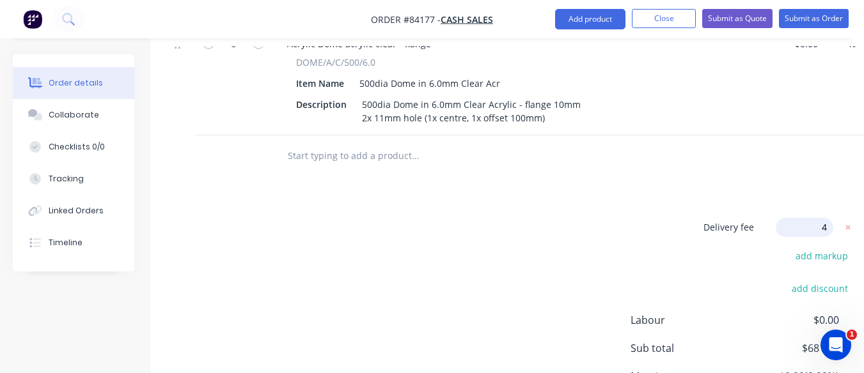
type input "40"
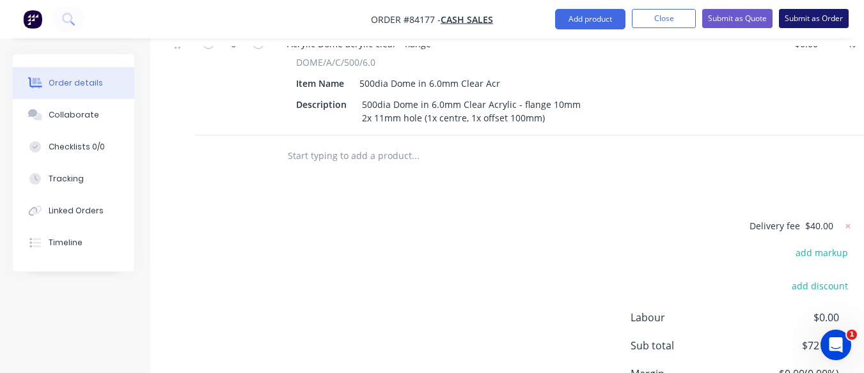
click at [810, 18] on button "Submit as Order" at bounding box center [813, 18] width 70 height 19
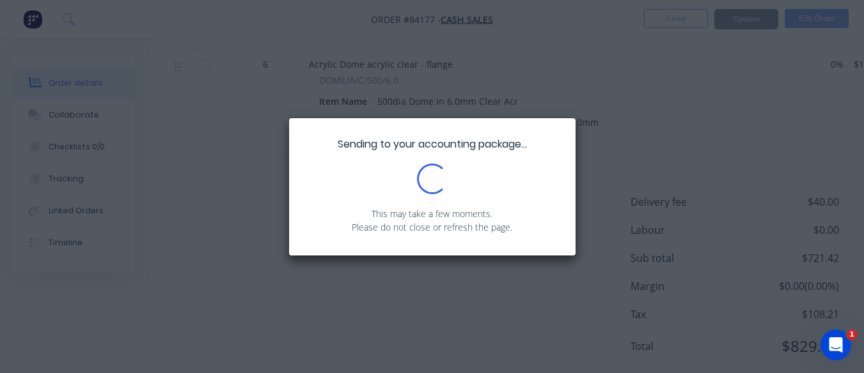
scroll to position [483, 3]
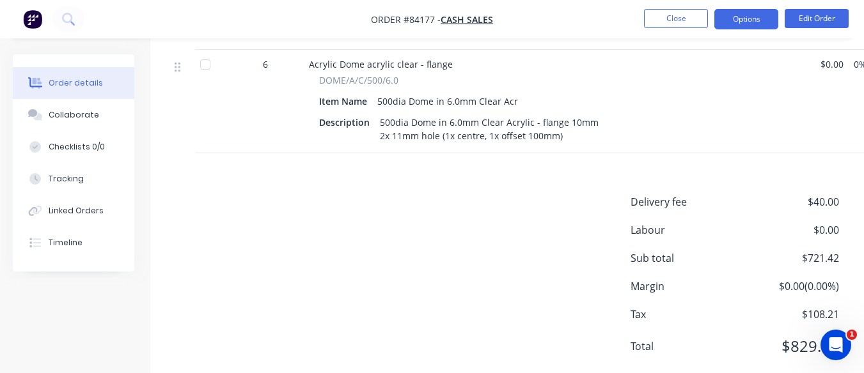
click at [748, 18] on button "Options" at bounding box center [746, 19] width 64 height 20
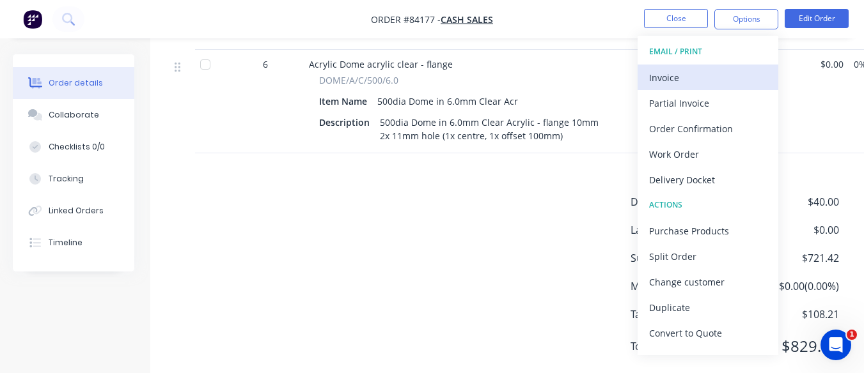
click at [713, 70] on div "Invoice" at bounding box center [708, 77] width 118 height 19
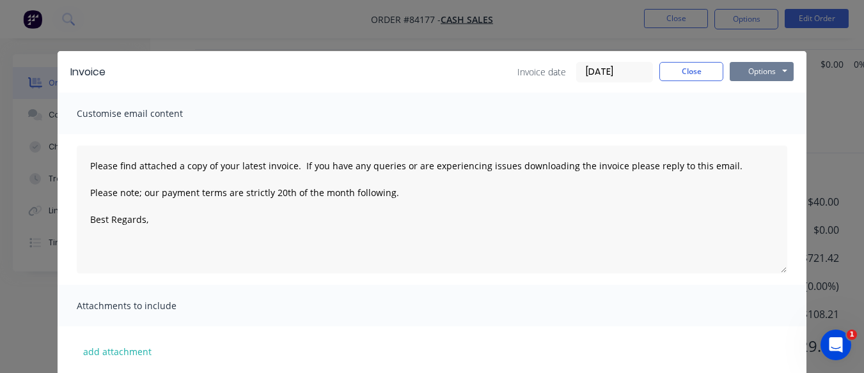
click at [746, 66] on button "Options" at bounding box center [761, 71] width 64 height 19
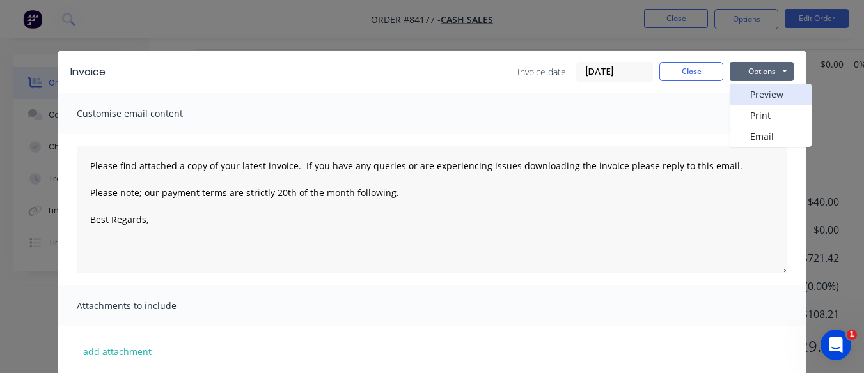
click at [745, 96] on button "Preview" at bounding box center [770, 94] width 82 height 21
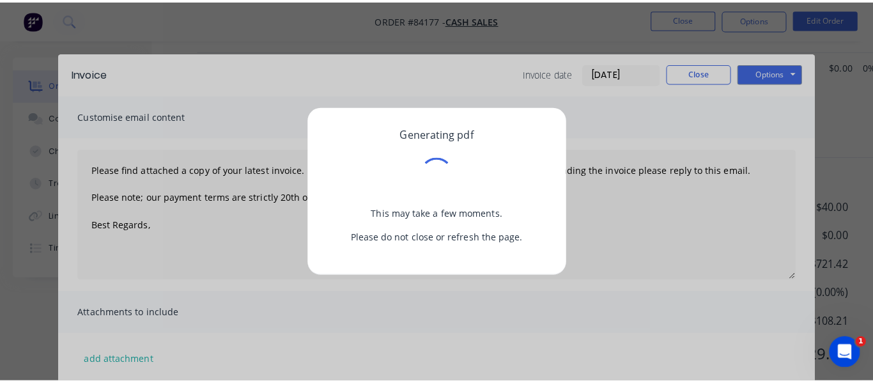
scroll to position [474, 3]
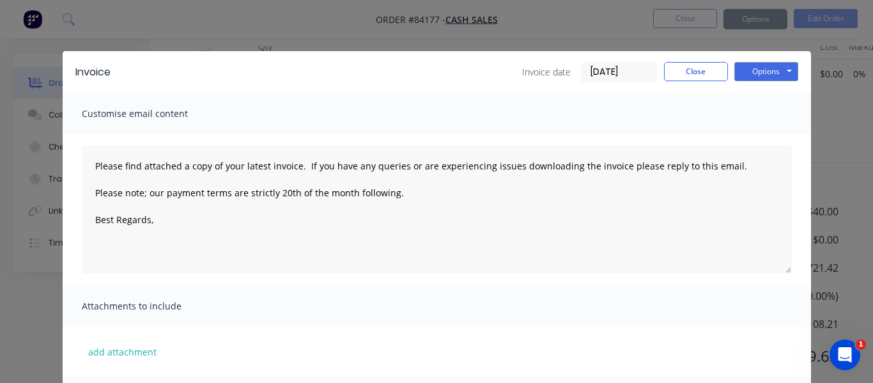
type textarea "Please find attached a copy of your latest invoice. If you have any queries or …"
